Goal: Task Accomplishment & Management: Manage account settings

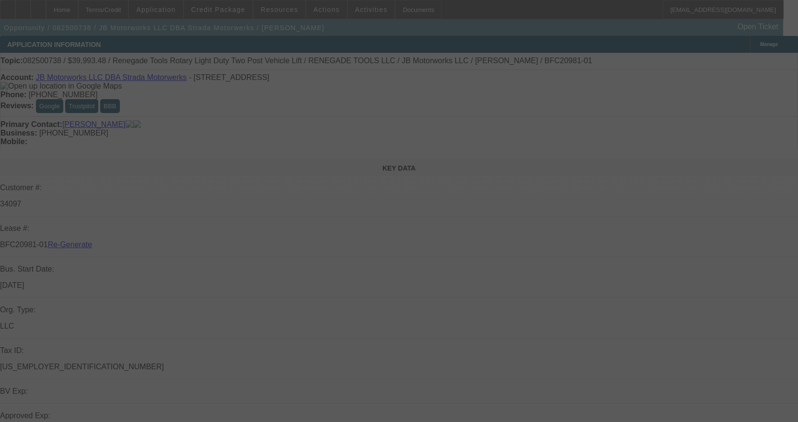
select select "4"
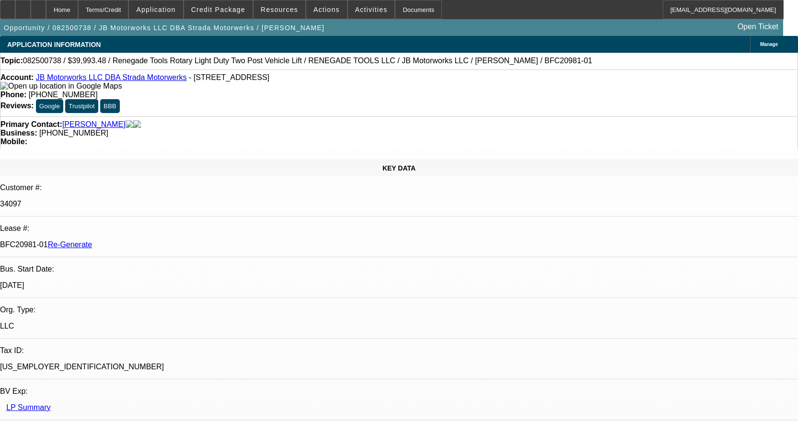
select select "0"
select select "3"
select select "0"
select select "6"
click at [401, 7] on div "Documents" at bounding box center [418, 9] width 47 height 19
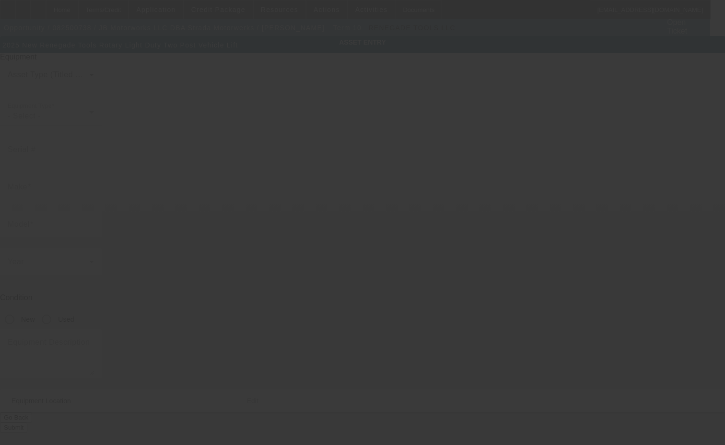
type input "Renegade Tools"
type input "Rotary Light Duty Two Post Vehicle Lift"
radio input "true"
type textarea "includes: all options, attachments and accessories"
type input "[STREET_ADDRESS]"
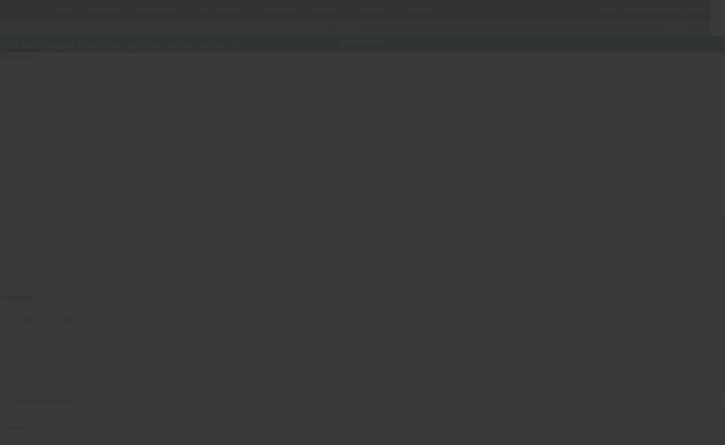
type input "Columbus"
type input "43219"
type input "Franklin"
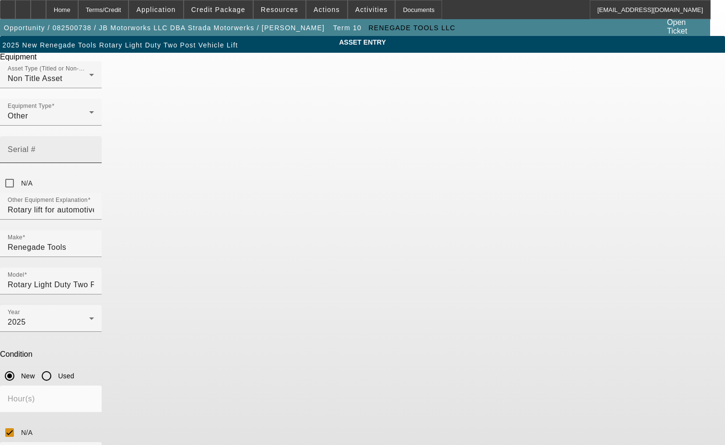
click at [35, 145] on mat-label "Serial #" at bounding box center [22, 149] width 28 height 8
click at [94, 148] on input "Serial #" at bounding box center [51, 154] width 86 height 12
paste input "CX125H0035, CX125H0049, CX125H1180, CX125H1183"
type input "CX125H0035, CX125H0049, CX125H1180, CX125H1183"
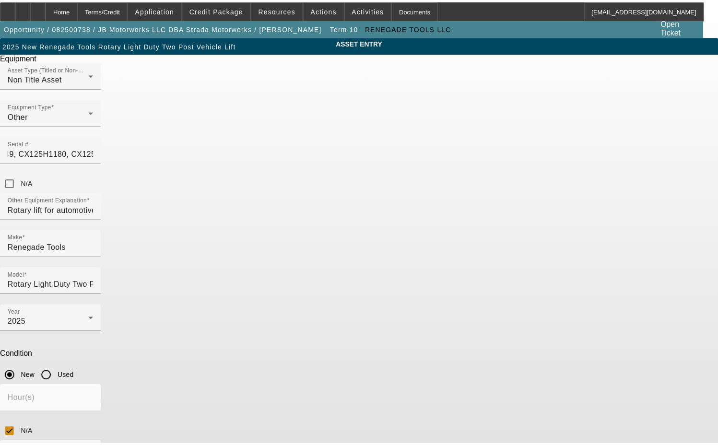
scroll to position [0, 0]
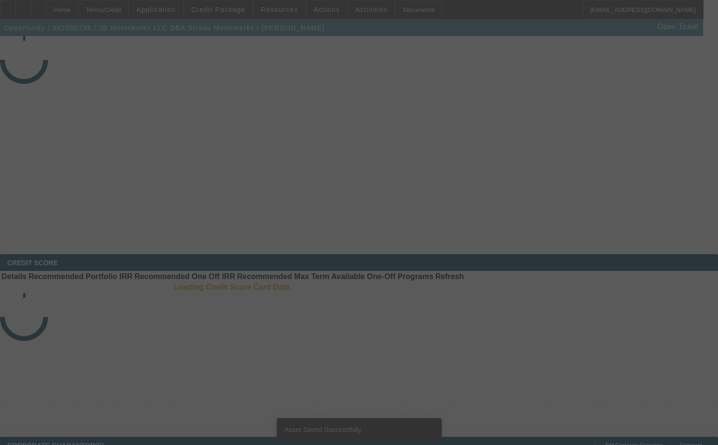
select select "4"
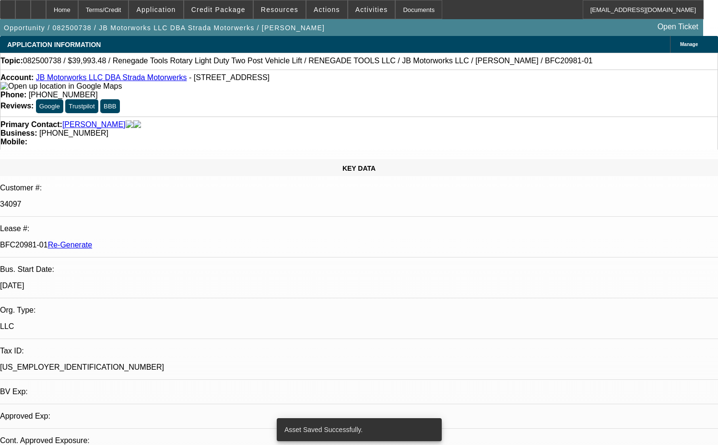
select select "0"
select select "3"
select select "0"
select select "6"
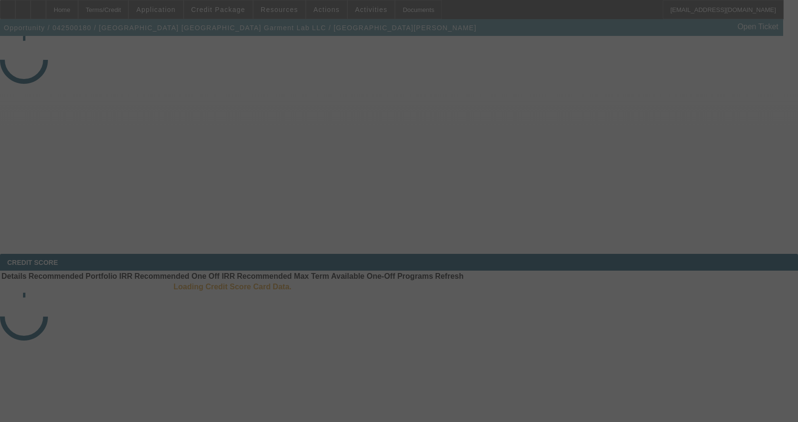
select select "3"
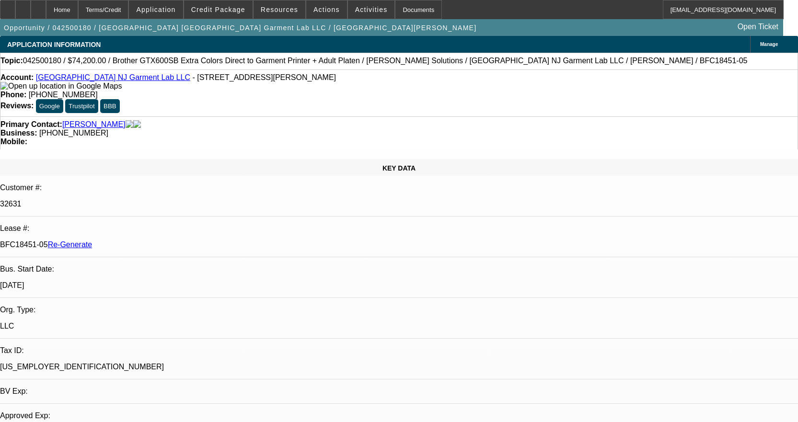
select select "0"
select select "6"
click at [402, 14] on div "Documents" at bounding box center [418, 9] width 47 height 19
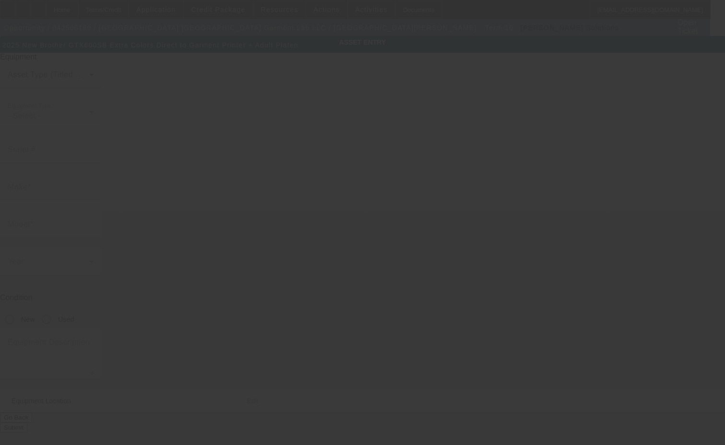
type input "Brother"
type input "GTX600SB Extra Colors Direct to Garment Printer + Adult Platen"
radio input "true"
type textarea "with Brother Standard Starter Kit"
type input "2321 Kennedy Blvd Ste 7"
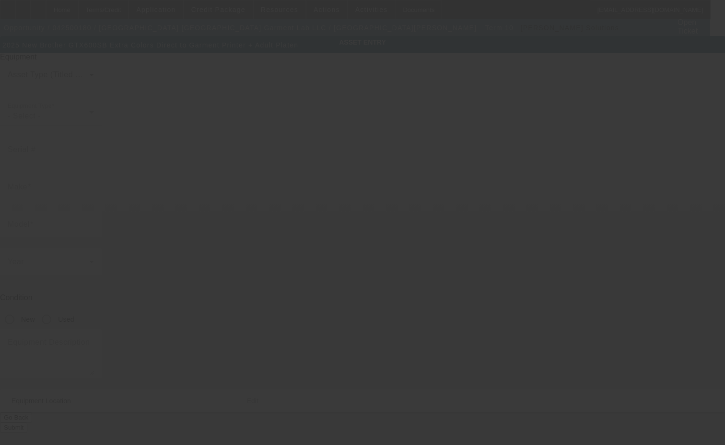
type input "North Bergen"
type input "07047"
type input "Hudson"
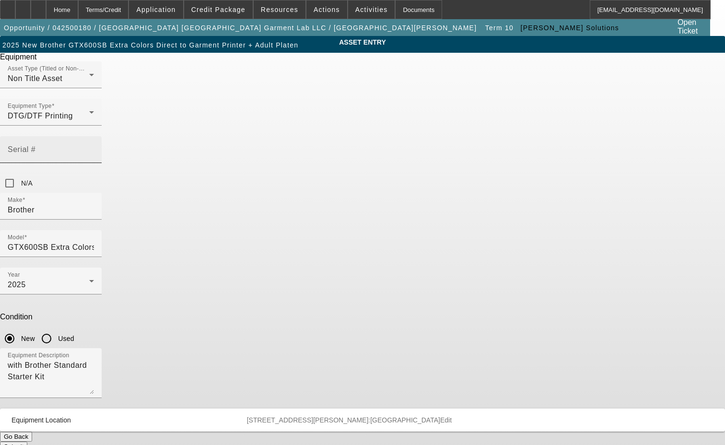
click at [35, 145] on mat-label "Serial #" at bounding box center [22, 149] width 28 height 8
click at [94, 148] on input "Serial #" at bounding box center [51, 154] width 86 height 12
type input "L4957730"
click at [27, 441] on button "Submit" at bounding box center [13, 446] width 27 height 10
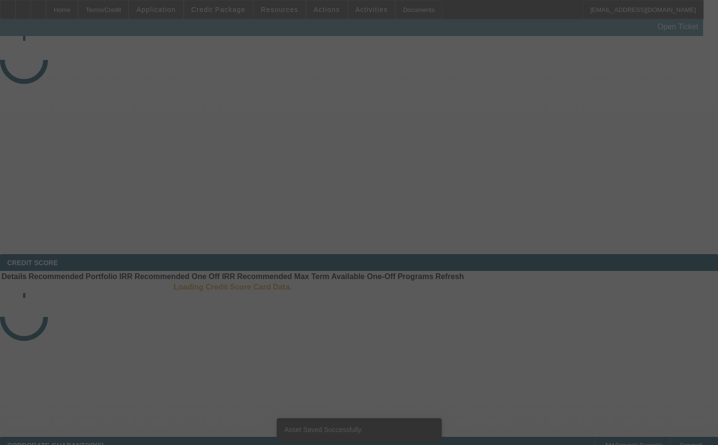
select select "3"
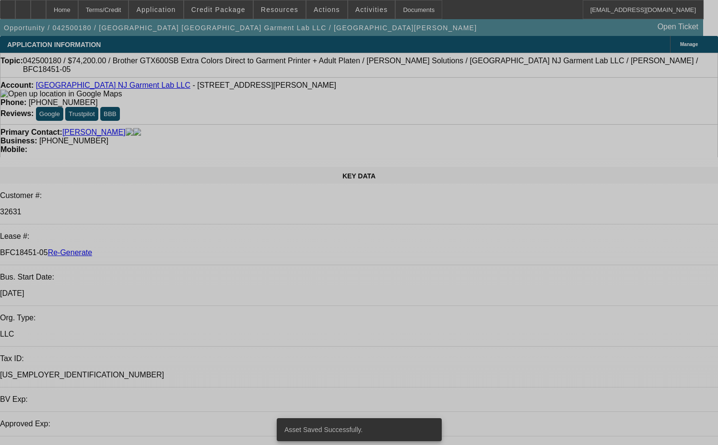
select select "0"
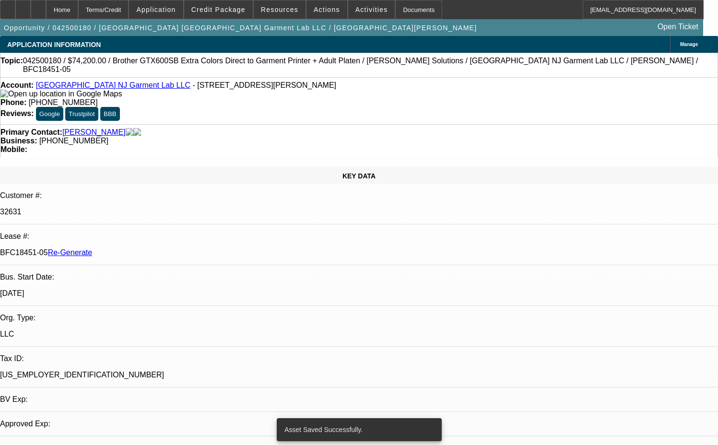
select select "0"
select select "6"
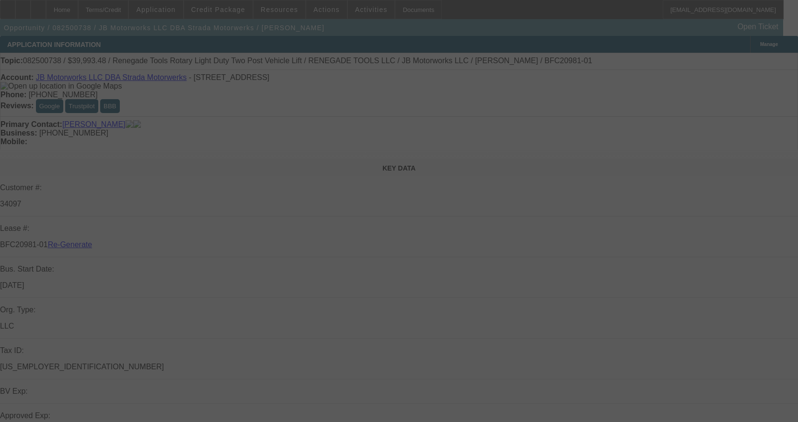
select select "4"
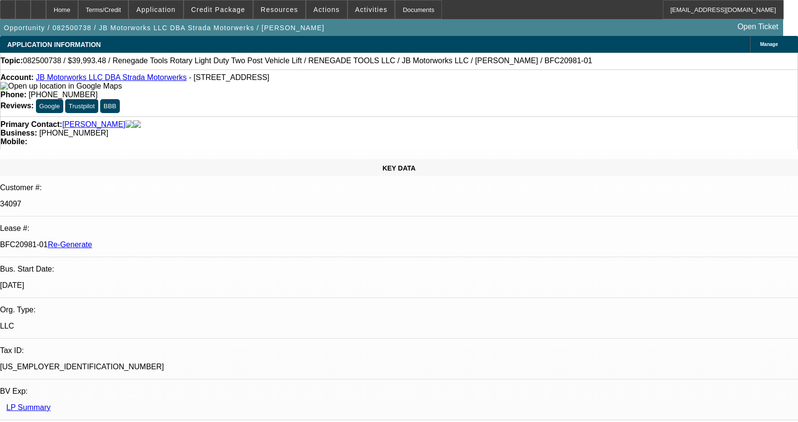
select select "0"
select select "3"
select select "0"
select select "6"
click at [409, 15] on div "Documents" at bounding box center [418, 9] width 47 height 19
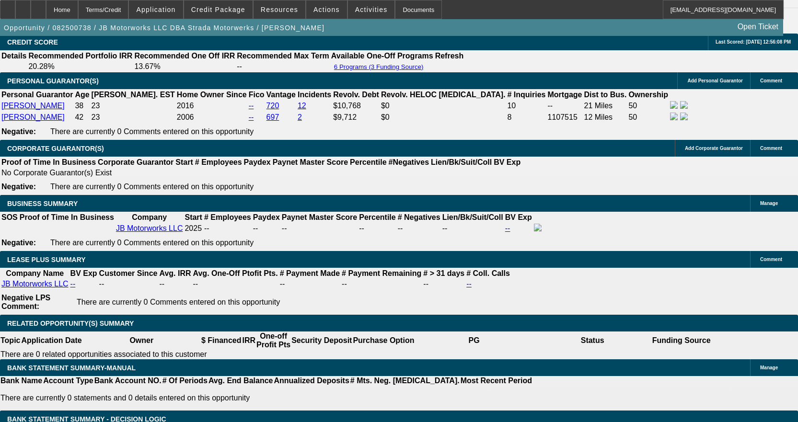
scroll to position [1630, 0]
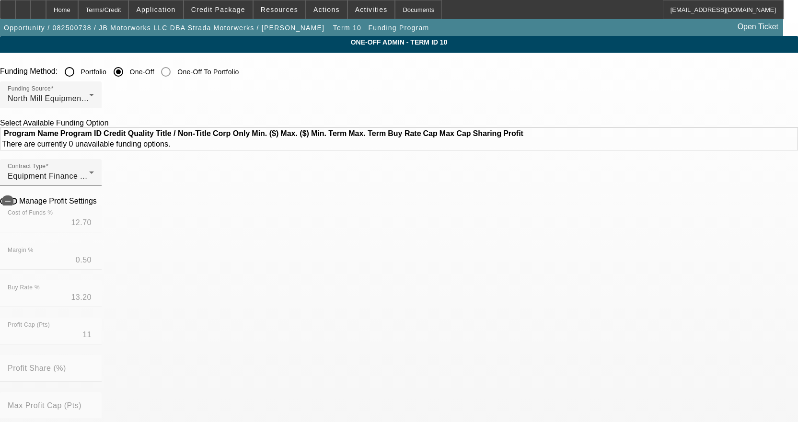
scroll to position [240, 0]
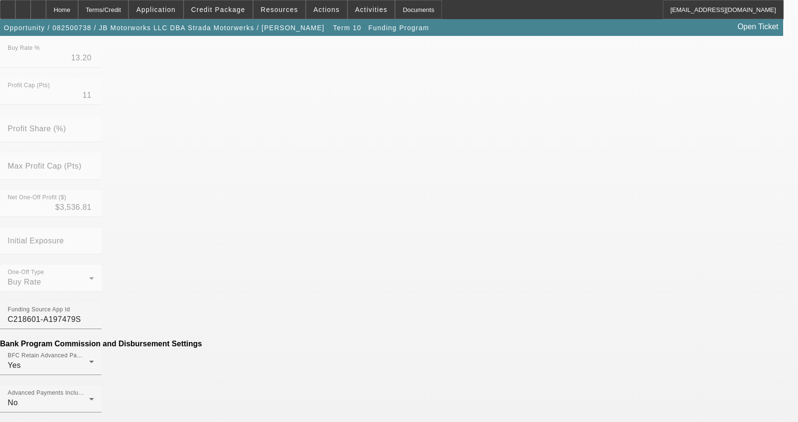
drag, startPoint x: 195, startPoint y: 376, endPoint x: 251, endPoint y: 365, distance: 57.7
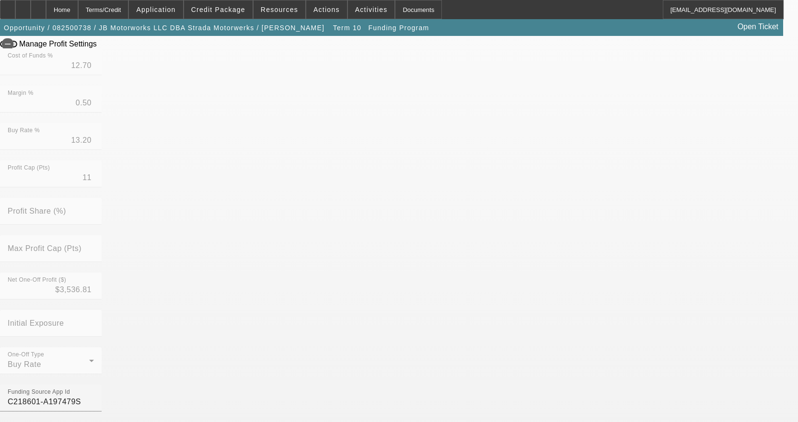
scroll to position [313, 0]
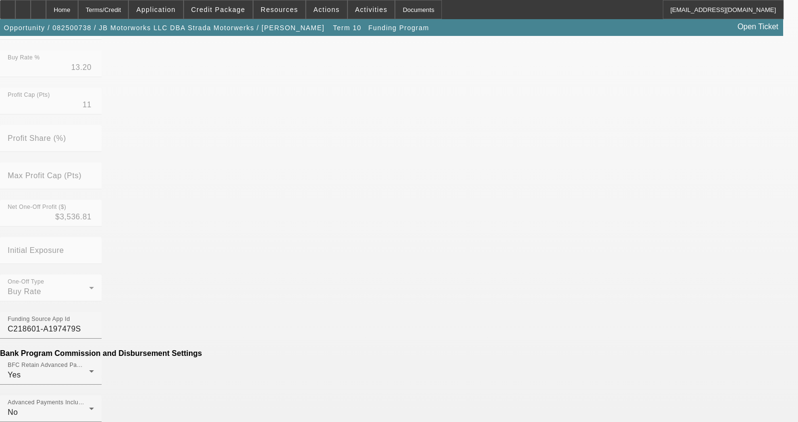
type input "($1,019.45)"
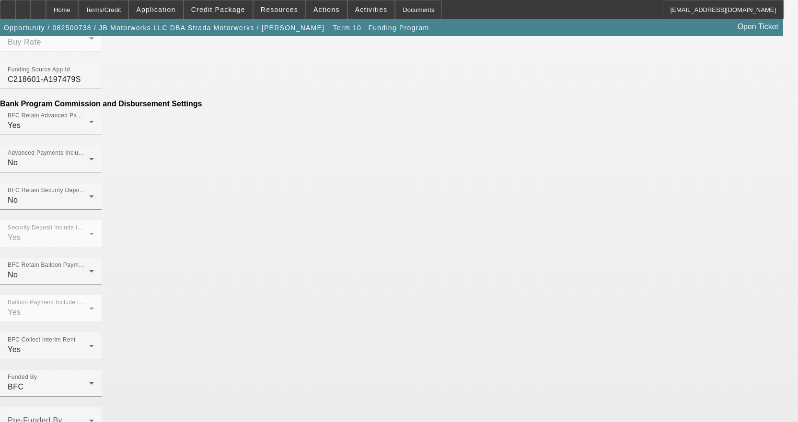
scroll to position [642, 0]
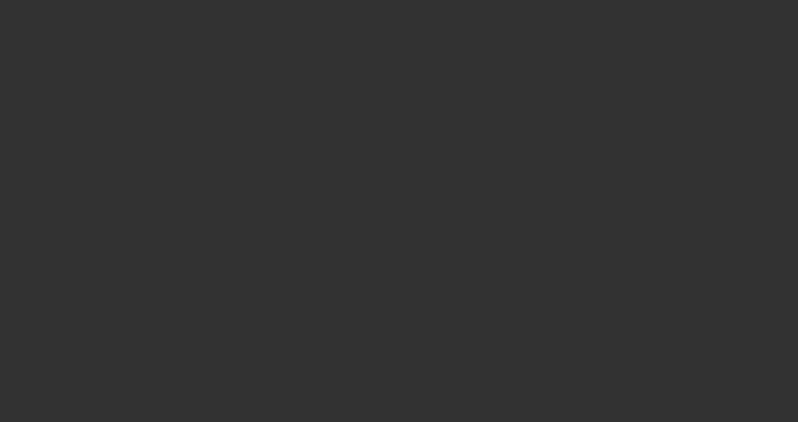
select select "4"
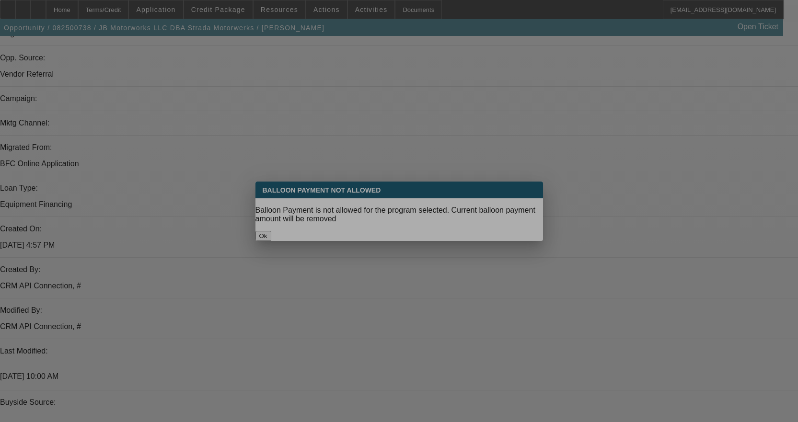
select select "0"
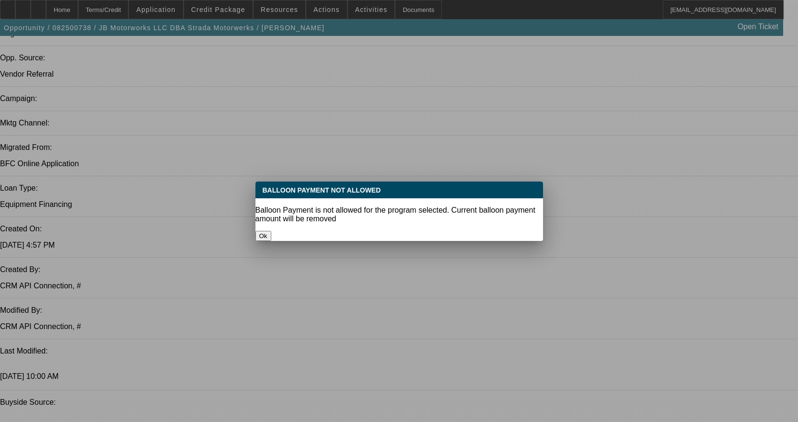
select select "3"
select select "0"
select select "6"
click at [271, 231] on button "Ok" at bounding box center [263, 236] width 16 height 10
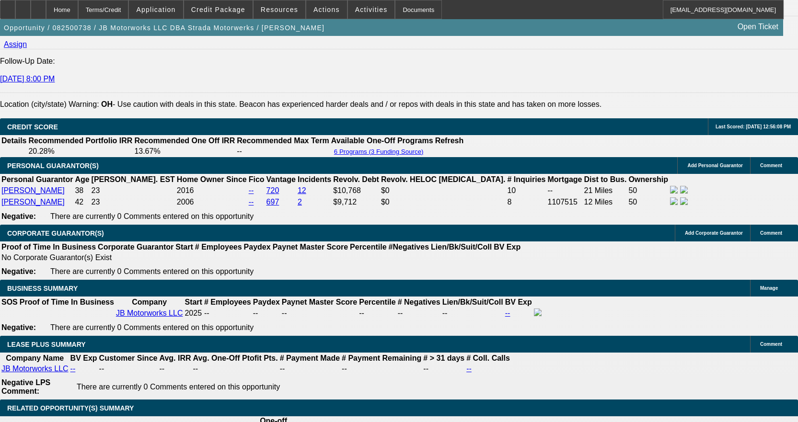
scroll to position [1600, 0]
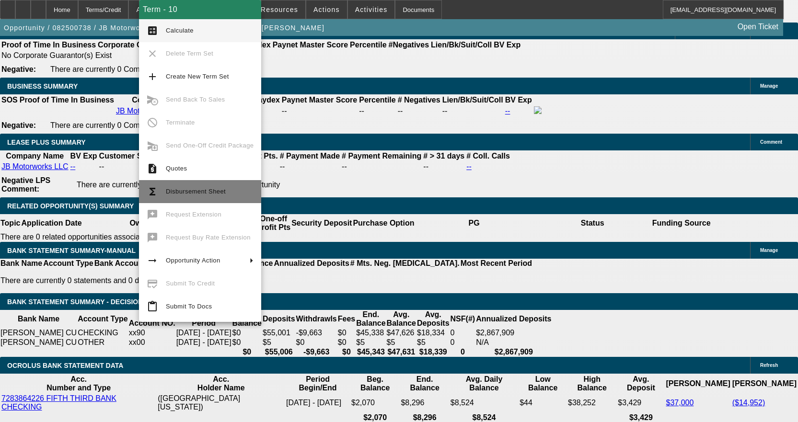
click at [192, 195] on span "Disbursement Sheet" at bounding box center [210, 192] width 88 height 12
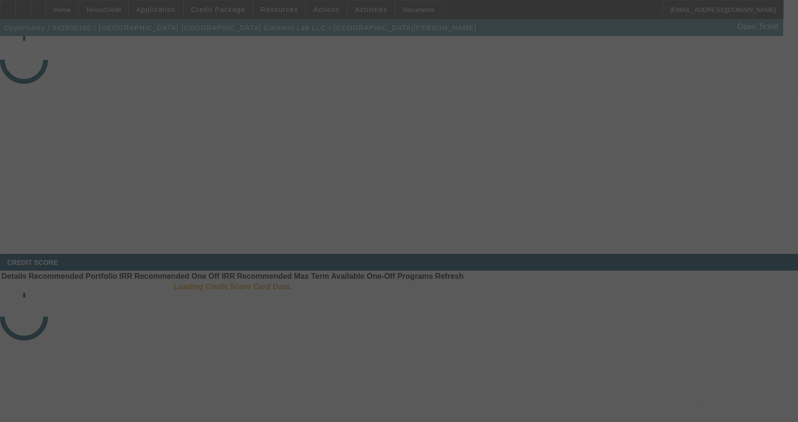
select select "3"
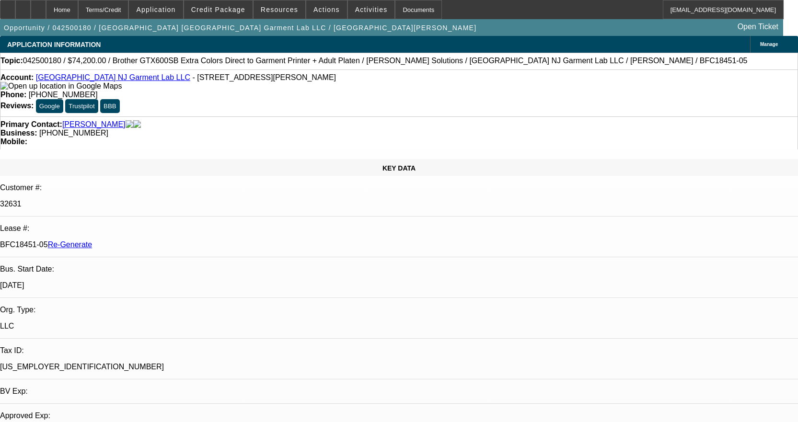
select select "0"
select select "6"
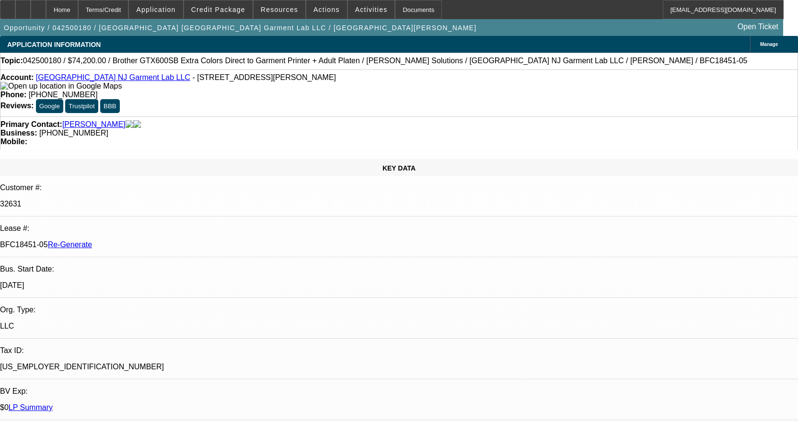
scroll to position [85, 0]
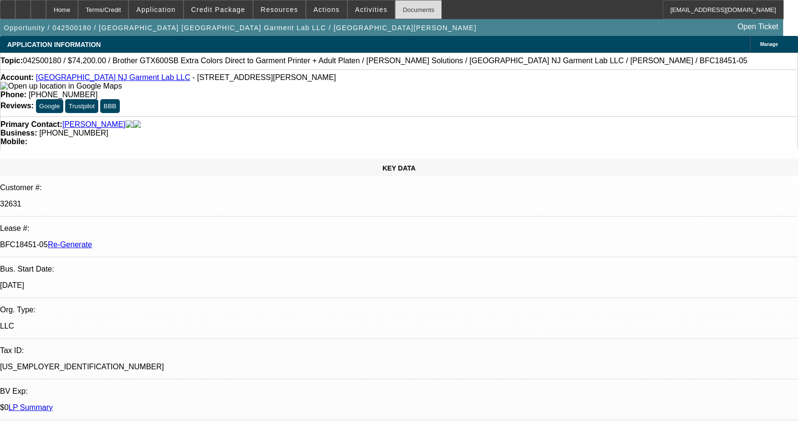
click at [405, 5] on div "Documents" at bounding box center [418, 9] width 47 height 19
click at [326, 11] on span "Actions" at bounding box center [326, 10] width 26 height 8
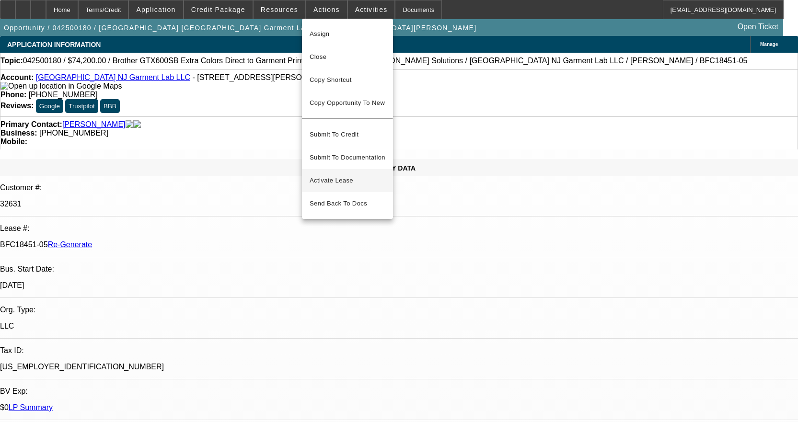
click at [352, 175] on span "Activate Lease" at bounding box center [348, 181] width 76 height 12
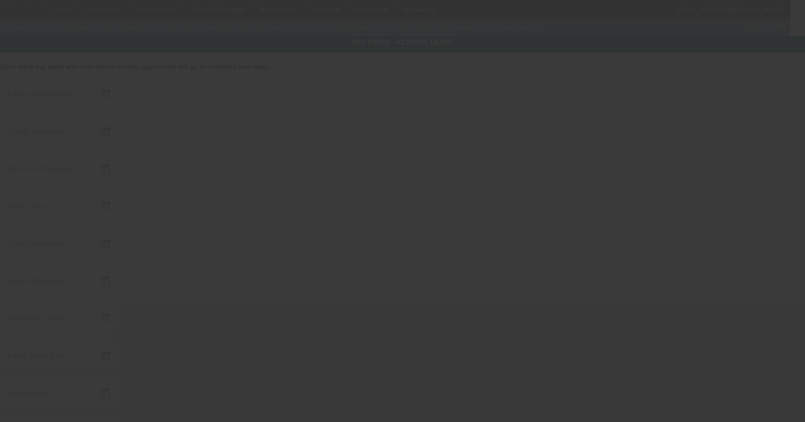
type input "4/7/2025"
type input "7/17/2025"
type input "4/10/2025"
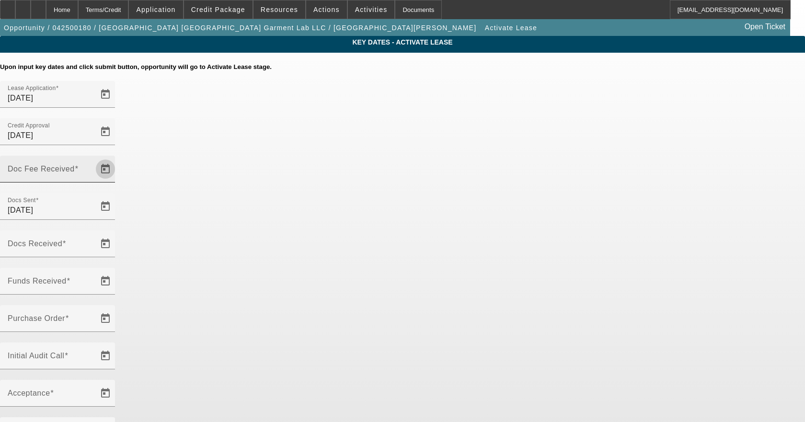
click at [117, 158] on span "Open calendar" at bounding box center [105, 169] width 23 height 23
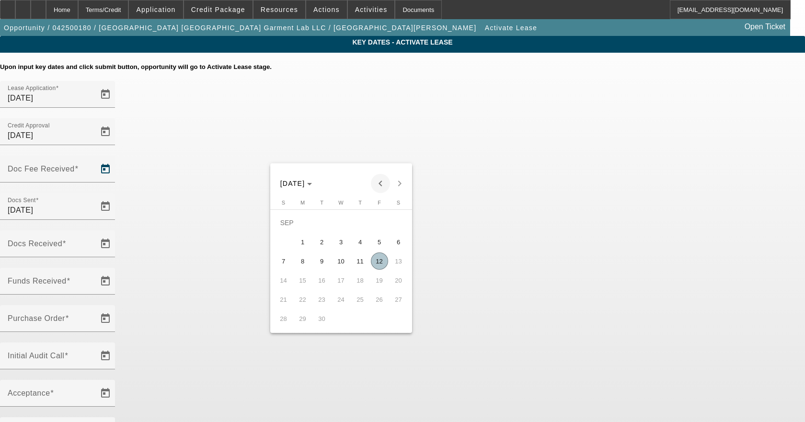
click at [386, 181] on span "Previous month" at bounding box center [380, 183] width 19 height 19
click at [386, 182] on span "Previous month" at bounding box center [380, 183] width 19 height 19
click at [386, 183] on span "Previous month" at bounding box center [380, 183] width 19 height 19
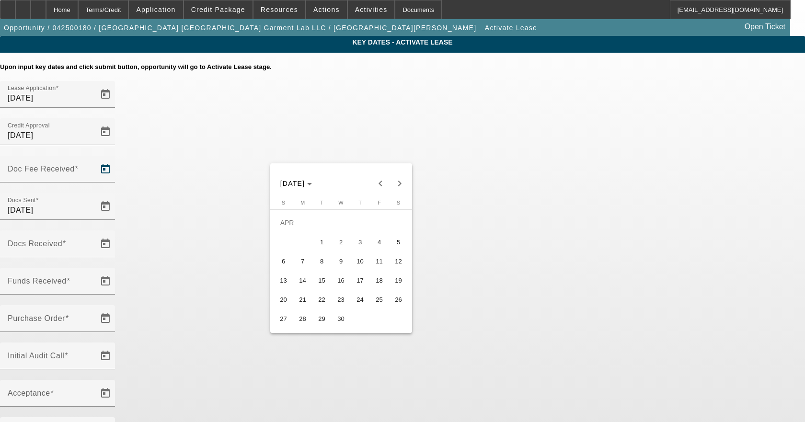
click at [366, 282] on span "17" at bounding box center [360, 280] width 17 height 17
type input "4/17/2025"
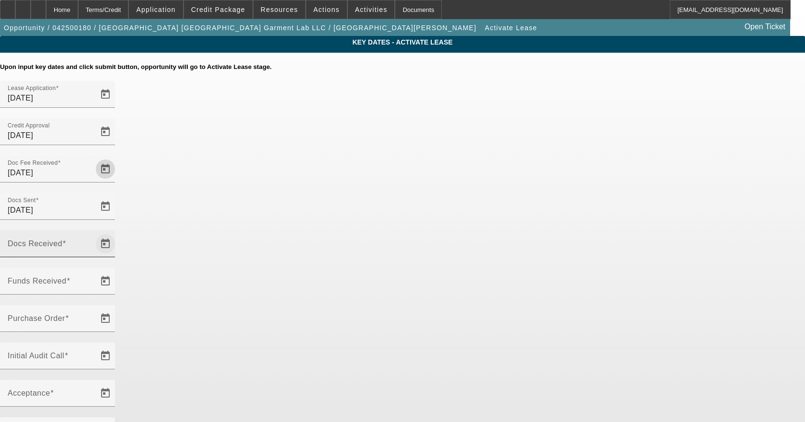
click at [117, 232] on span "Open calendar" at bounding box center [105, 243] width 23 height 23
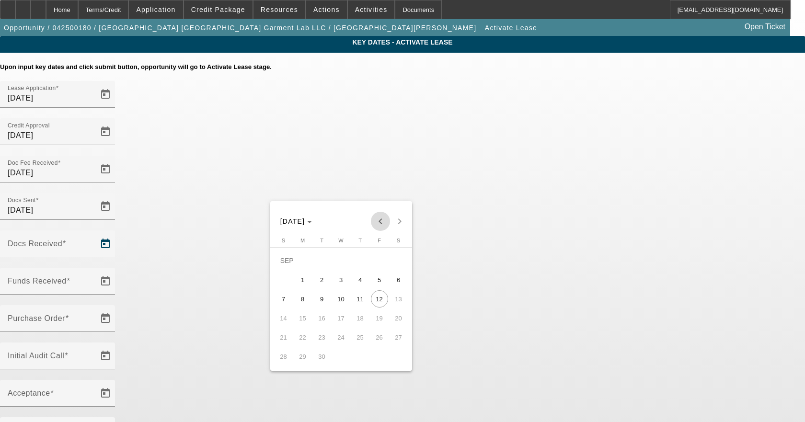
click at [381, 218] on span "Previous month" at bounding box center [380, 221] width 19 height 19
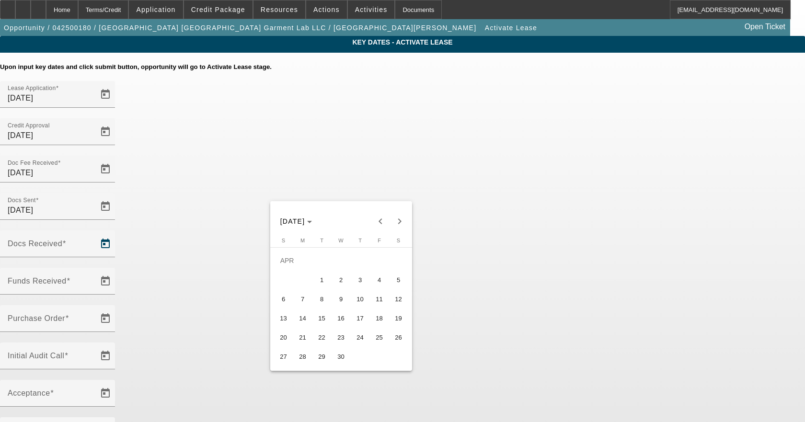
click at [359, 322] on span "17" at bounding box center [360, 318] width 17 height 17
type input "4/17/2025"
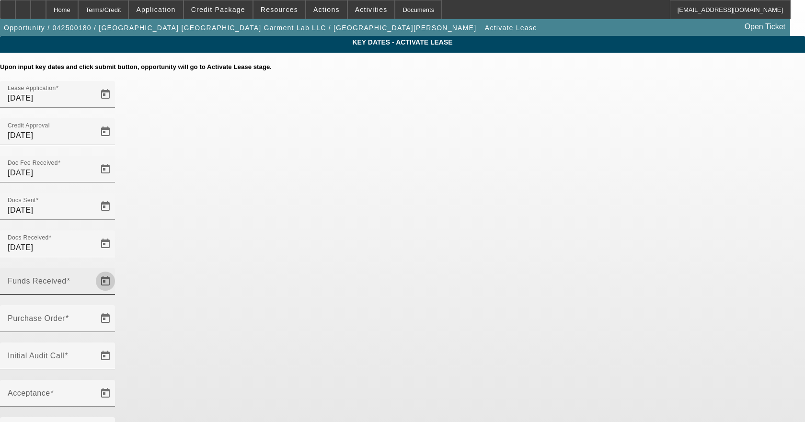
click at [117, 270] on span "Open calendar" at bounding box center [105, 281] width 23 height 23
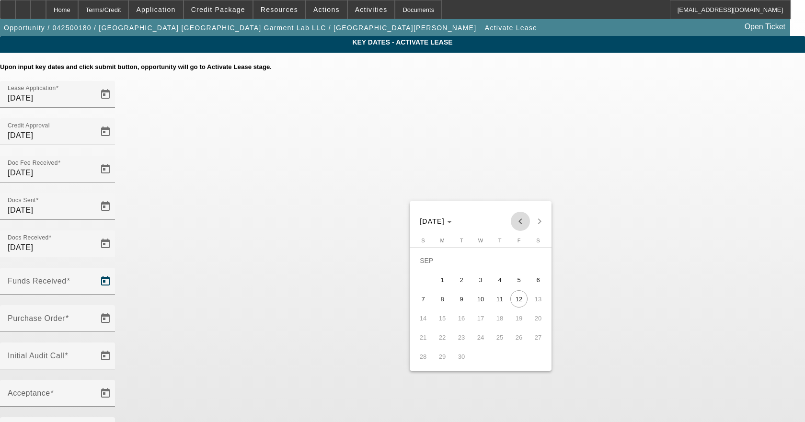
click at [519, 220] on span "Previous month" at bounding box center [520, 221] width 19 height 19
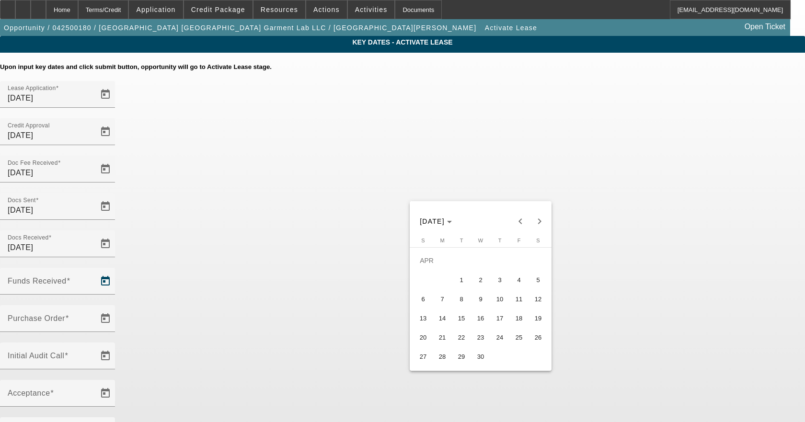
click at [505, 316] on span "17" at bounding box center [499, 318] width 17 height 17
type input "4/17/2025"
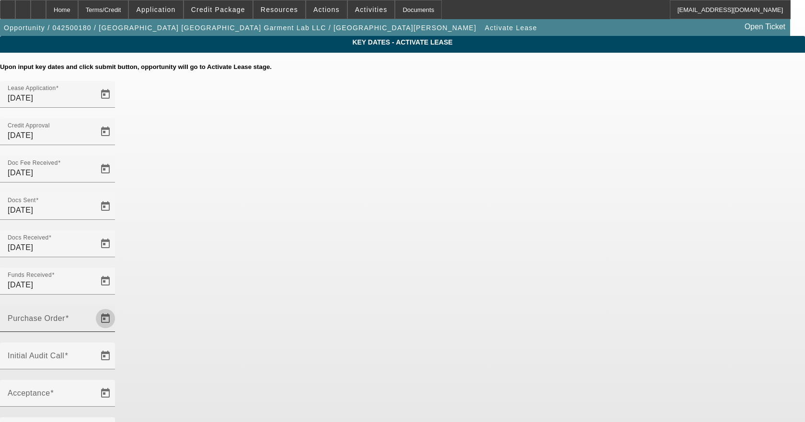
click at [117, 307] on span "Open calendar" at bounding box center [105, 318] width 23 height 23
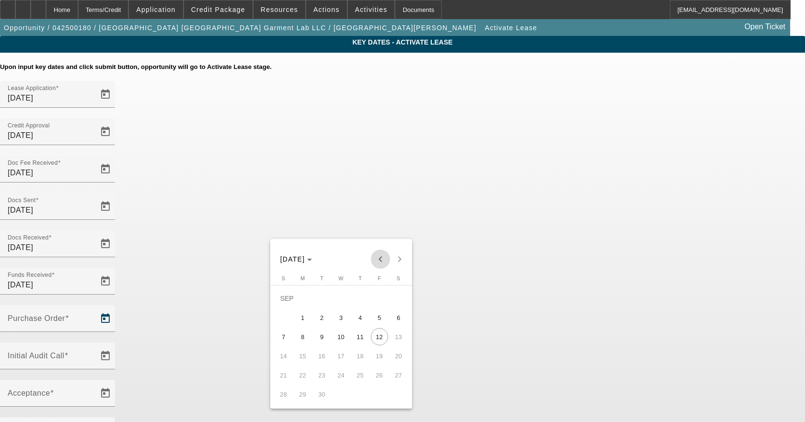
click at [384, 256] on span "Previous month" at bounding box center [380, 259] width 19 height 19
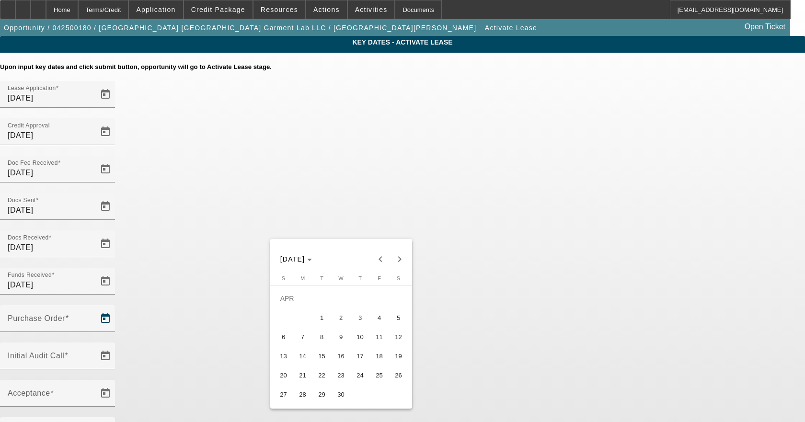
drag, startPoint x: 359, startPoint y: 356, endPoint x: 367, endPoint y: 347, distance: 11.9
click at [359, 356] on span "17" at bounding box center [360, 356] width 17 height 17
type input "4/17/2025"
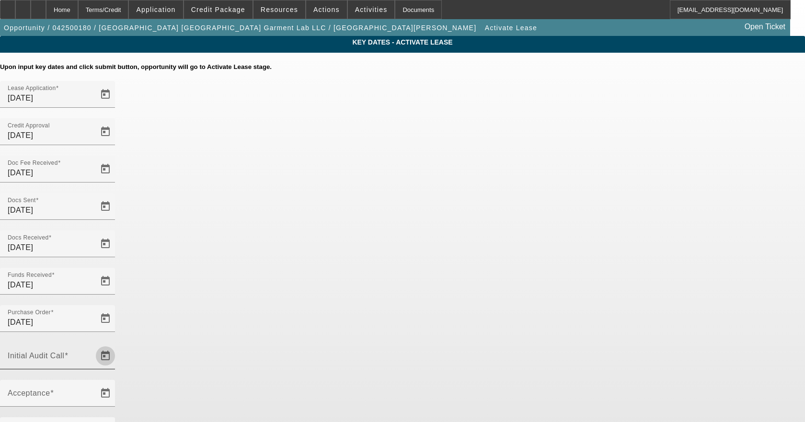
click at [117, 345] on span "Open calendar" at bounding box center [105, 356] width 23 height 23
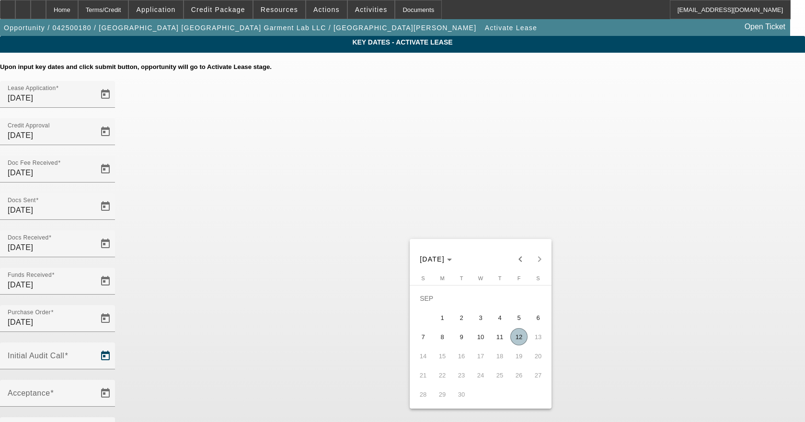
drag, startPoint x: 519, startPoint y: 341, endPoint x: 497, endPoint y: 334, distance: 23.3
click at [519, 340] on span "12" at bounding box center [518, 336] width 17 height 17
type input "9/12/2025"
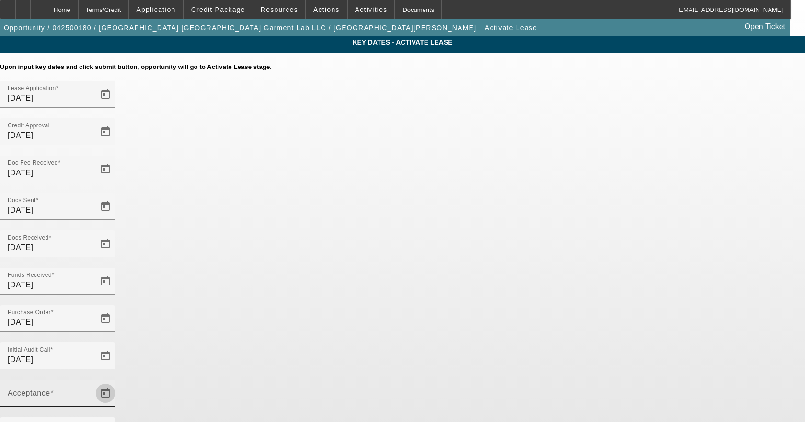
click at [117, 382] on span "Open calendar" at bounding box center [105, 393] width 23 height 23
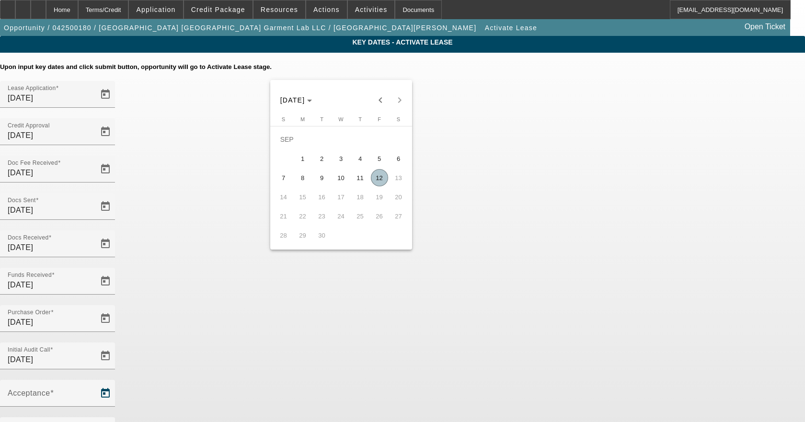
click at [378, 181] on span "12" at bounding box center [379, 177] width 17 height 17
type input "9/12/2025"
type input "10/1/2025"
type input "11/1/2025"
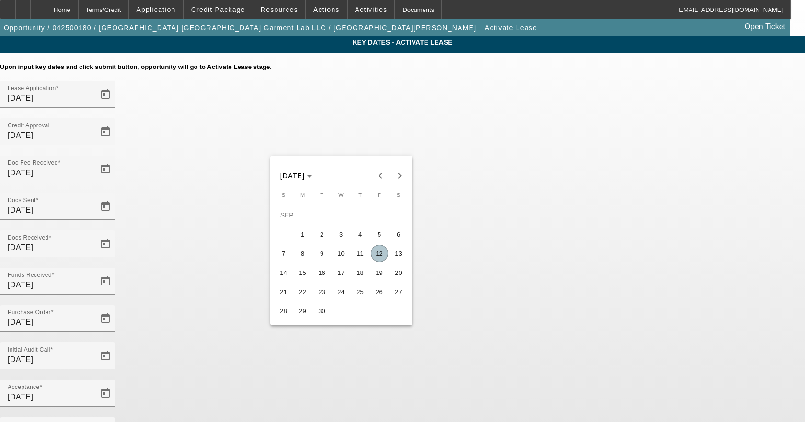
click at [321, 280] on span "16" at bounding box center [321, 272] width 17 height 17
type input "9/16/2025"
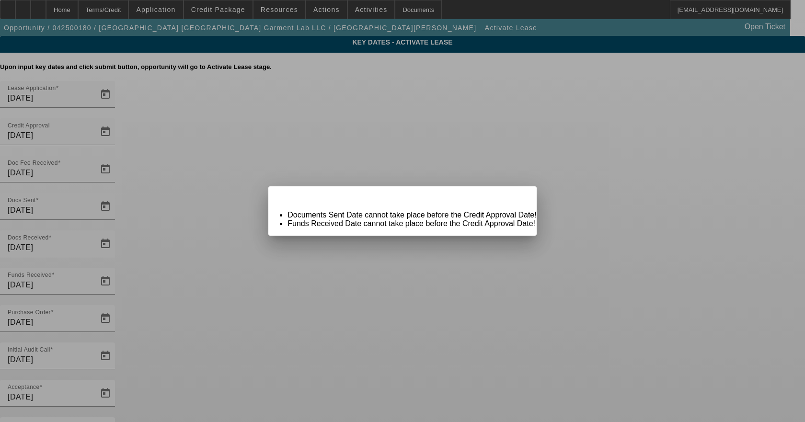
click at [505, 203] on div "Key Dates Alert Close" at bounding box center [402, 194] width 268 height 17
click at [518, 197] on span "Close" at bounding box center [524, 194] width 13 height 5
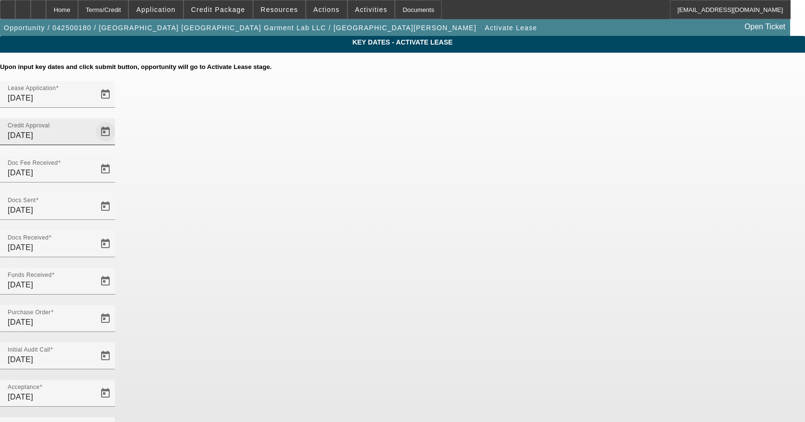
click at [117, 120] on span "Open calendar" at bounding box center [105, 131] width 23 height 23
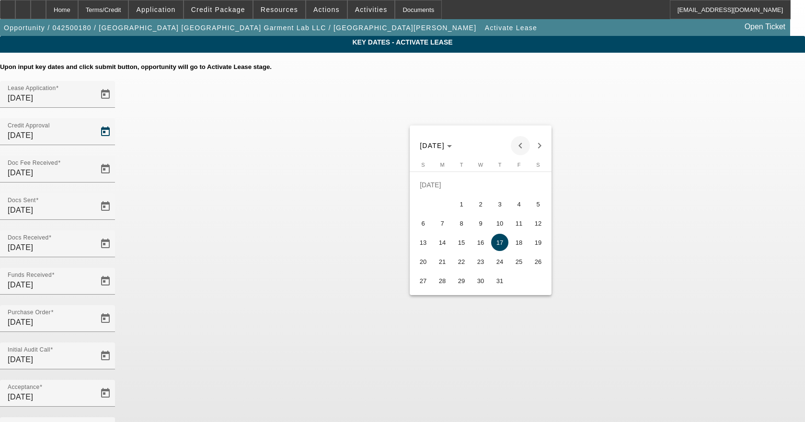
click at [519, 140] on span "Previous month" at bounding box center [520, 145] width 19 height 19
click at [539, 148] on span "Next month" at bounding box center [539, 145] width 19 height 19
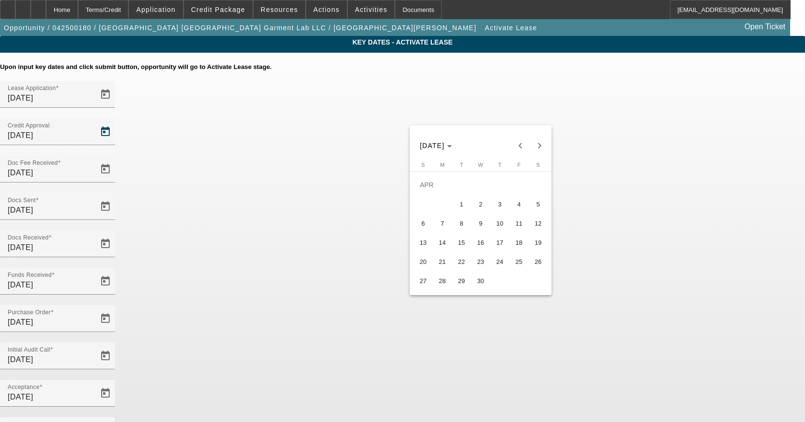
click at [504, 225] on span "10" at bounding box center [499, 223] width 17 height 17
type input "4/10/2025"
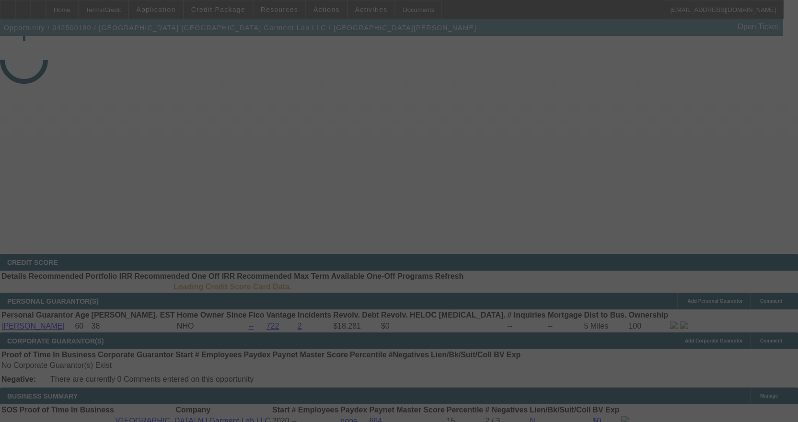
select select "4"
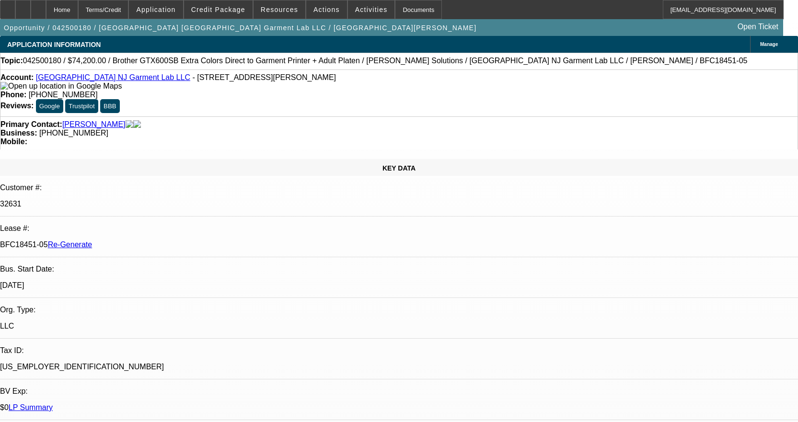
select select "0"
select select "6"
click at [209, 16] on span at bounding box center [218, 9] width 69 height 23
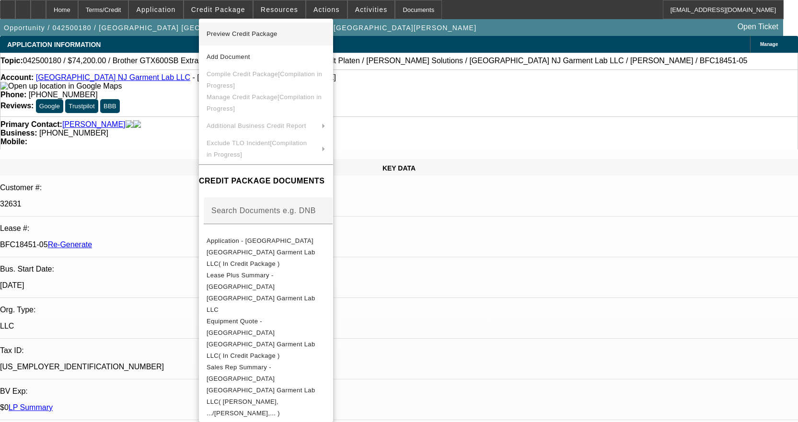
click at [269, 35] on span "Preview Credit Package" at bounding box center [242, 33] width 71 height 7
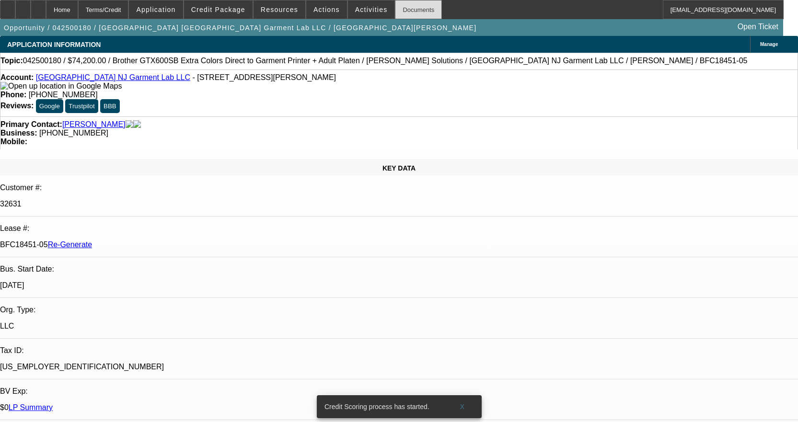
click at [404, 10] on div "Documents" at bounding box center [418, 9] width 47 height 19
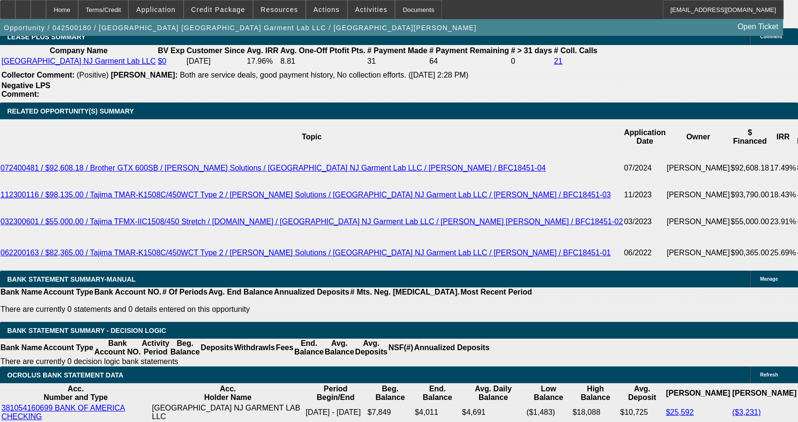
scroll to position [1773, 0]
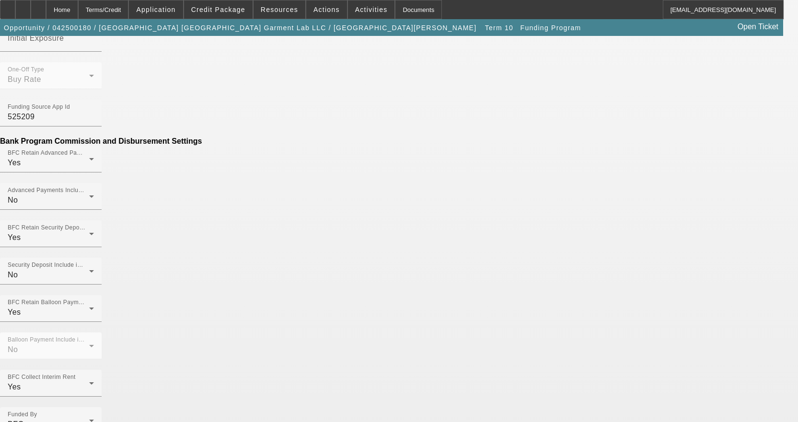
scroll to position [527, 0]
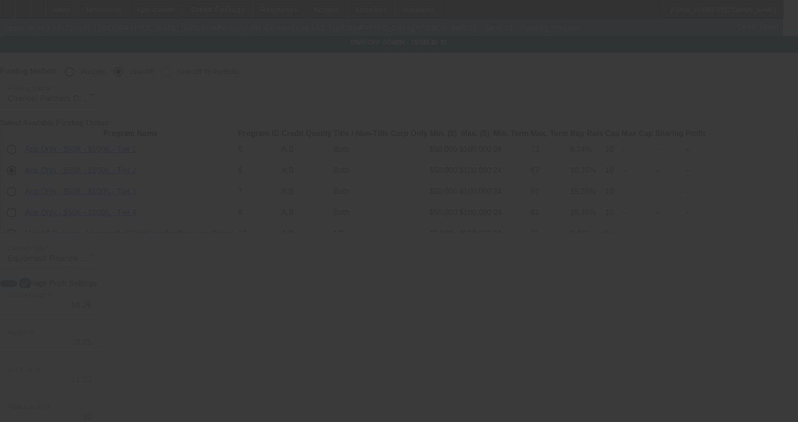
radio input "true"
select select "4"
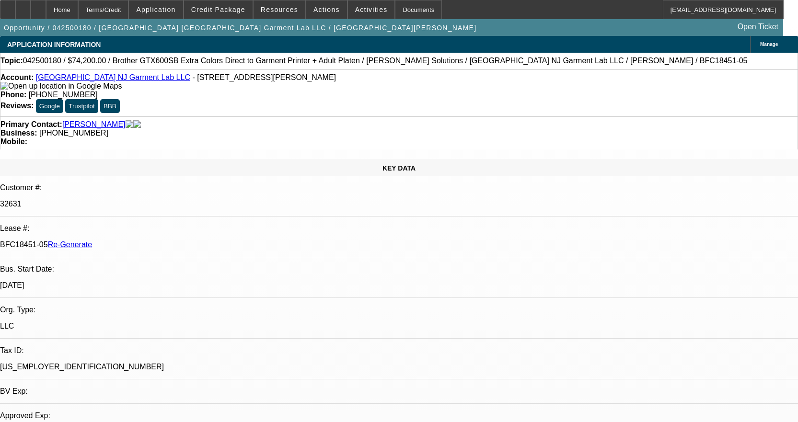
select select "0"
select select "6"
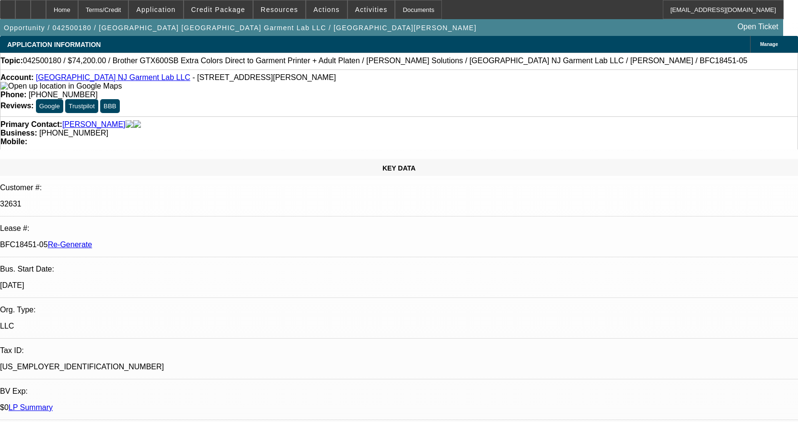
click at [355, 12] on span "Activities" at bounding box center [371, 10] width 33 height 8
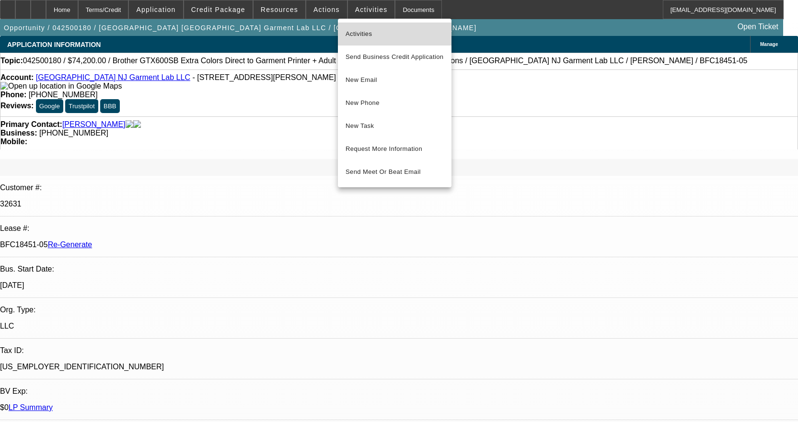
click at [359, 32] on span "Activities" at bounding box center [395, 34] width 98 height 12
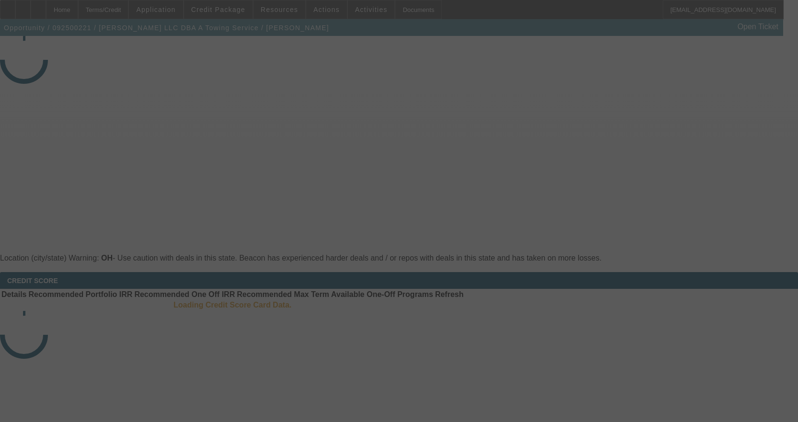
select select "3"
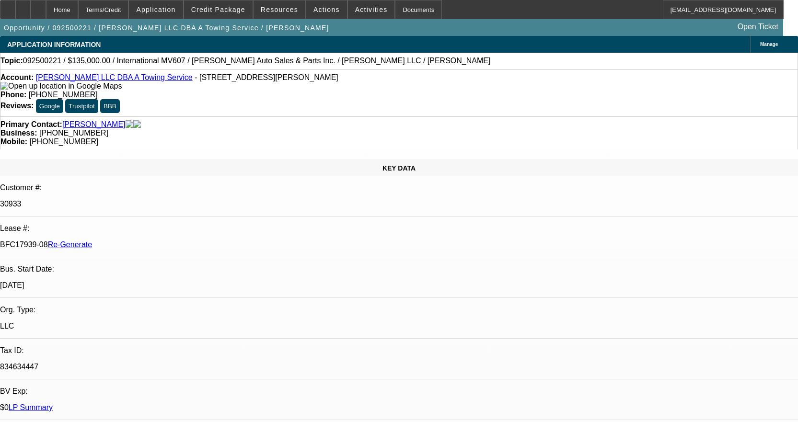
select select "0"
select select "2"
select select "0"
select select "6"
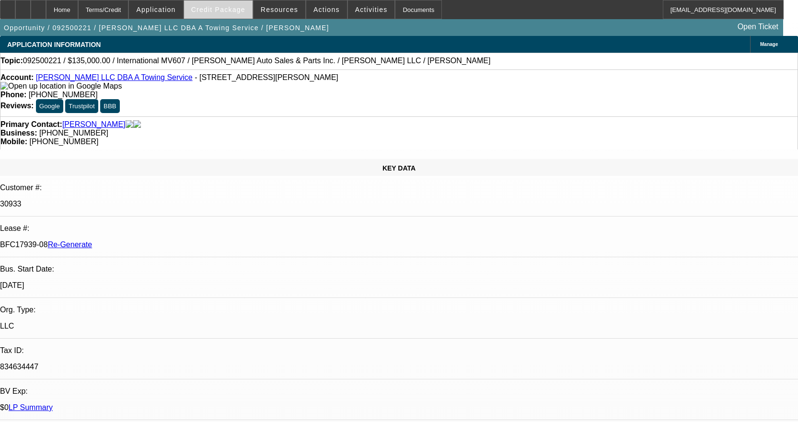
click at [232, 14] on span at bounding box center [218, 9] width 69 height 23
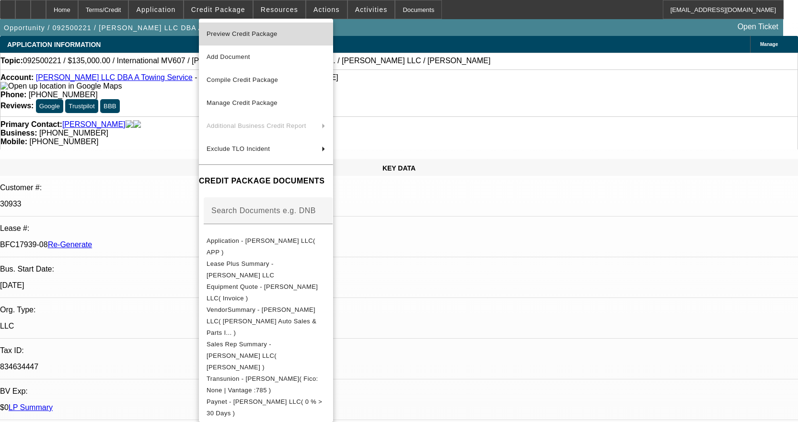
click at [243, 30] on span "Preview Credit Package" at bounding box center [266, 34] width 119 height 12
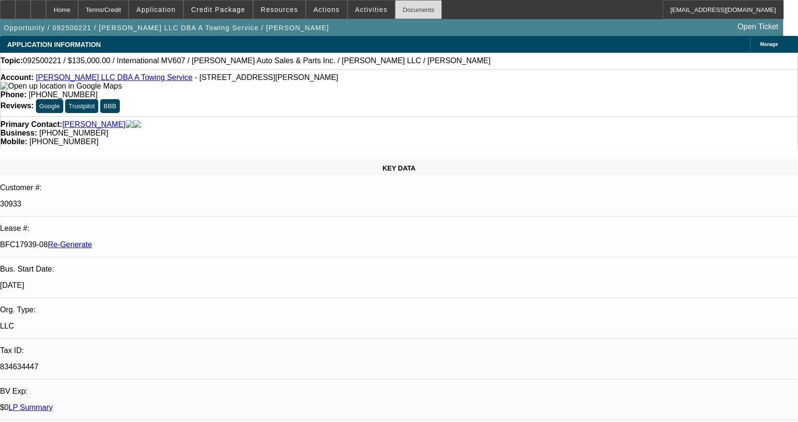
click at [402, 8] on div "Documents" at bounding box center [418, 9] width 47 height 19
drag, startPoint x: 672, startPoint y: 328, endPoint x: 741, endPoint y: 328, distance: 68.5
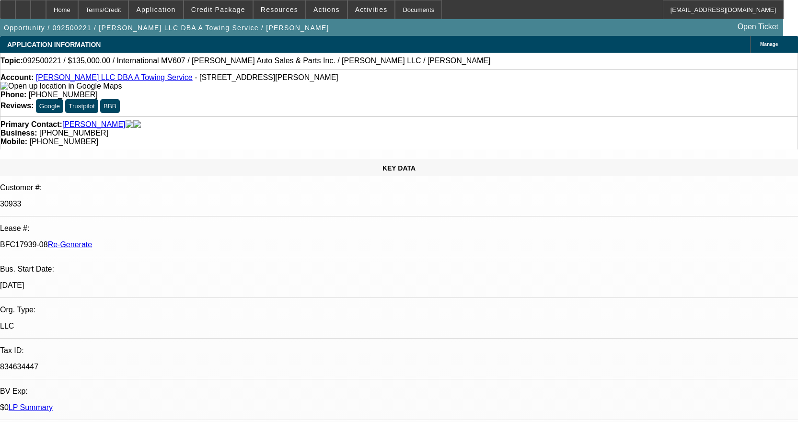
copy p "joetipton@tiptonsap.com"
click at [356, 13] on span at bounding box center [371, 9] width 47 height 23
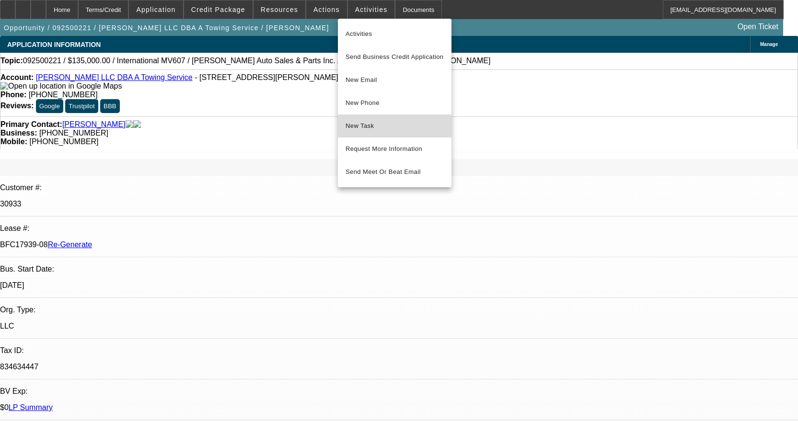
click at [358, 116] on button "New Task" at bounding box center [395, 126] width 114 height 23
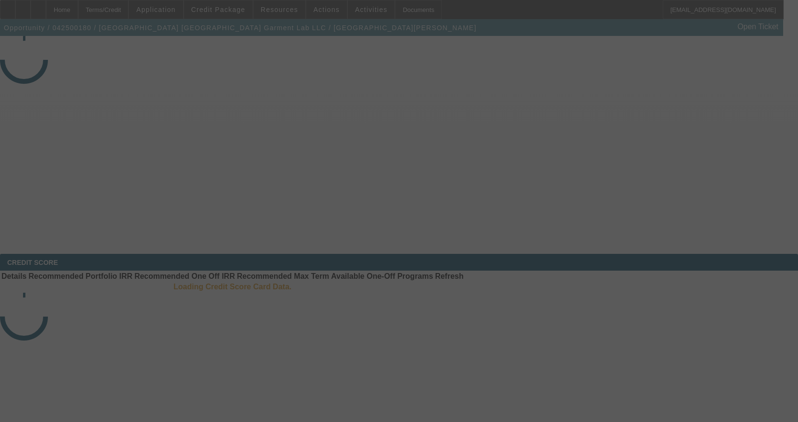
select select "4"
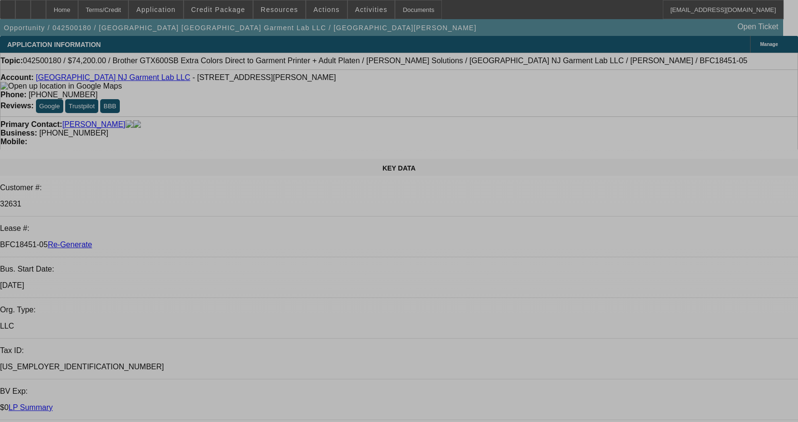
select select "0"
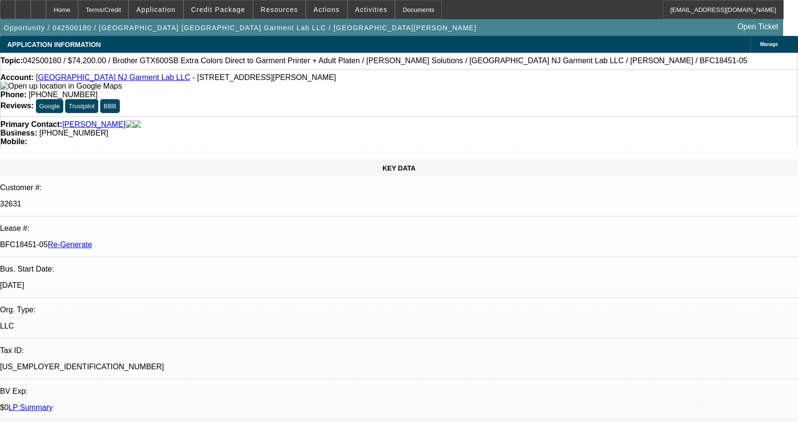
select select "0"
select select "6"
click at [400, 12] on div "Documents" at bounding box center [418, 9] width 47 height 19
